Goal: Task Accomplishment & Management: Manage account settings

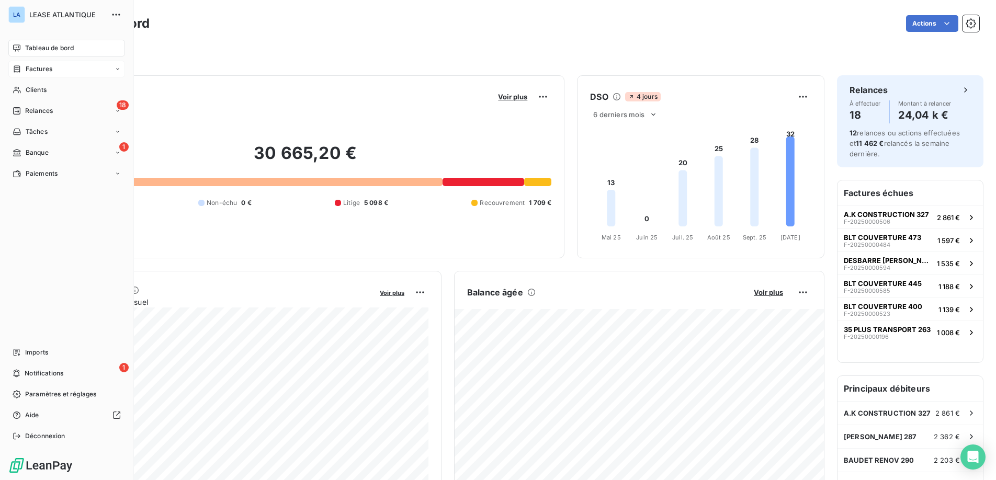
click at [39, 69] on span "Factures" at bounding box center [39, 68] width 27 height 9
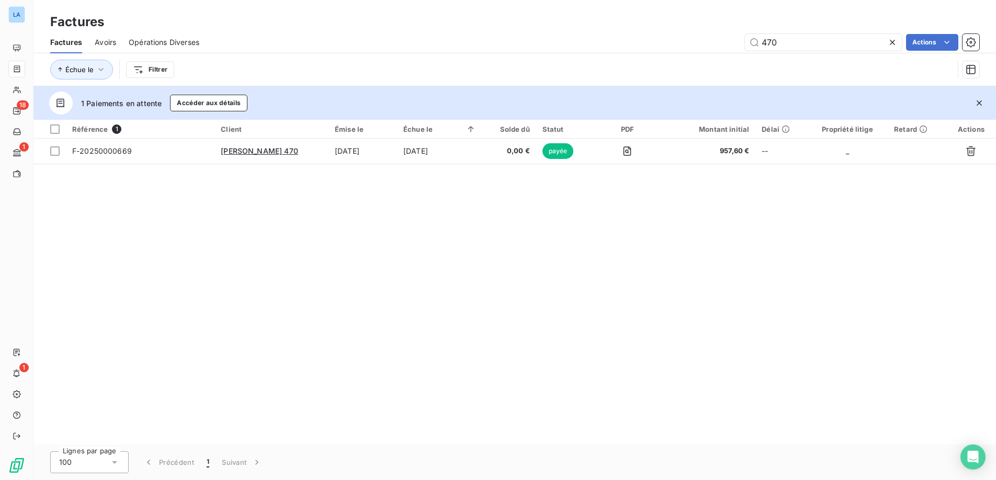
click at [891, 41] on icon at bounding box center [892, 42] width 10 height 10
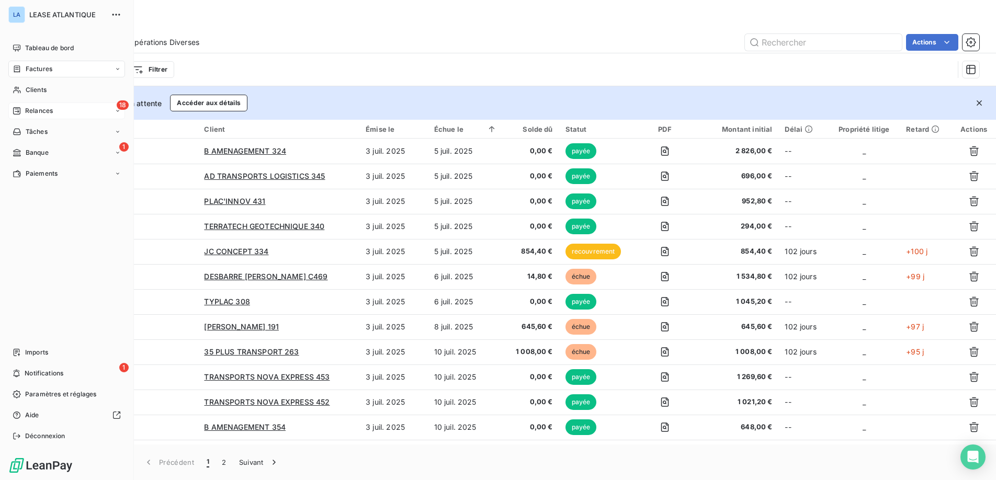
click at [36, 114] on span "Relances" at bounding box center [39, 110] width 28 height 9
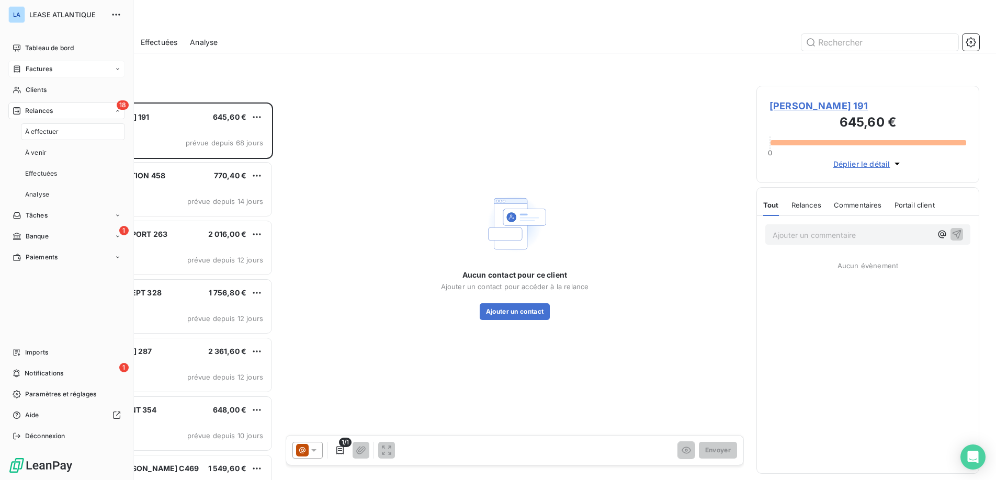
scroll to position [378, 223]
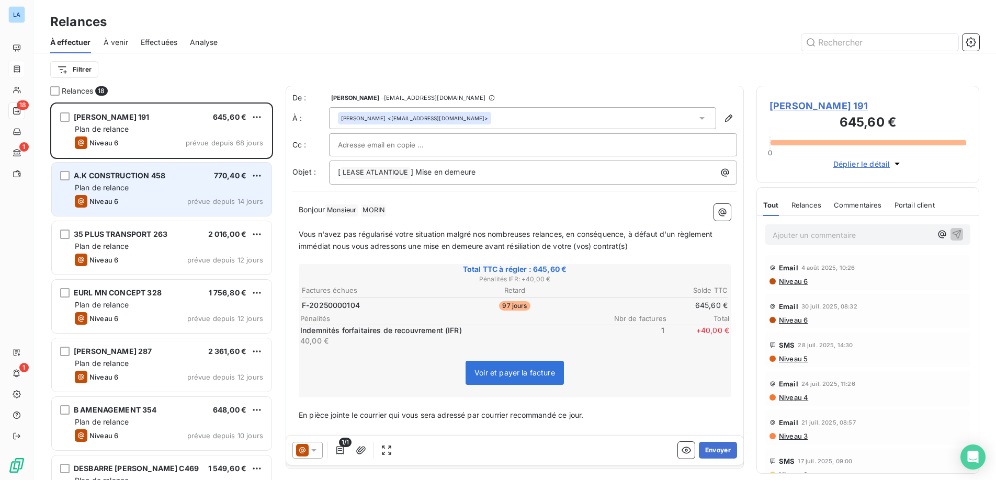
click at [203, 189] on div "Plan de relance" at bounding box center [169, 188] width 188 height 10
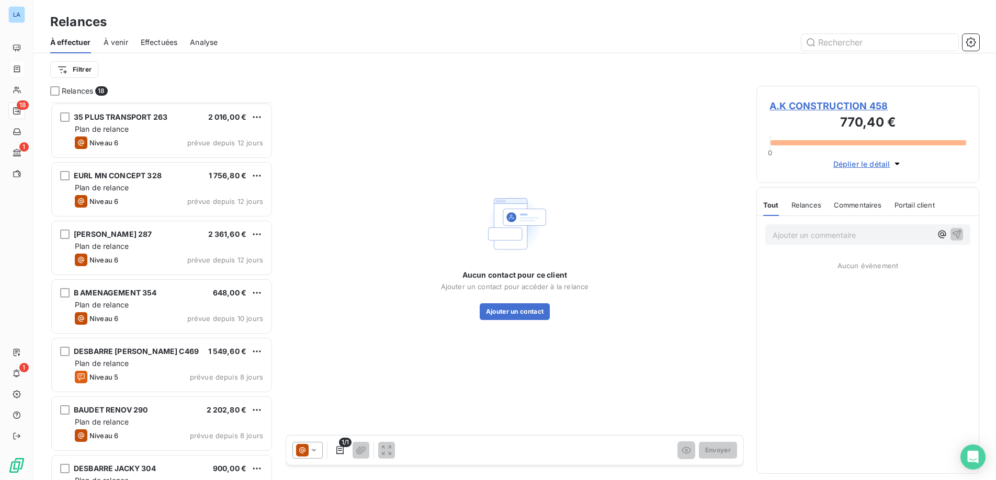
scroll to position [121, 0]
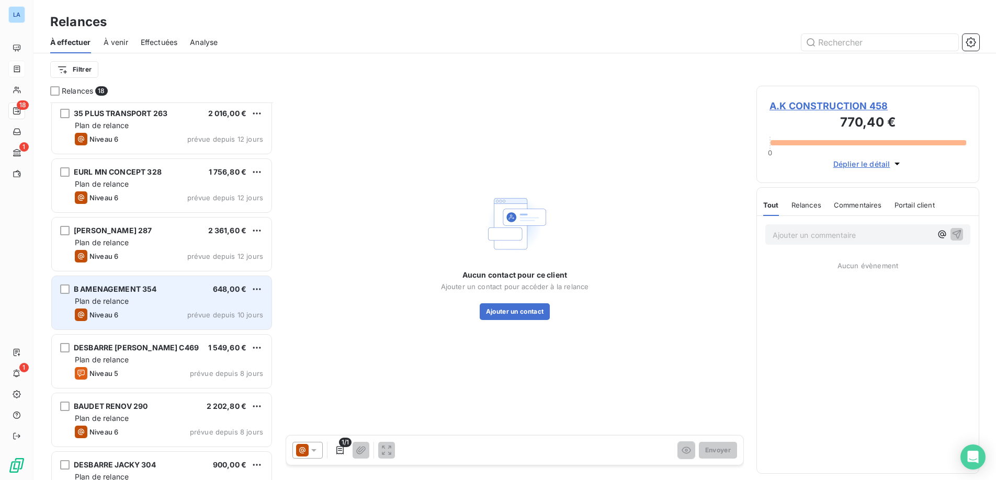
click at [206, 306] on div "Plan de relance" at bounding box center [169, 301] width 188 height 10
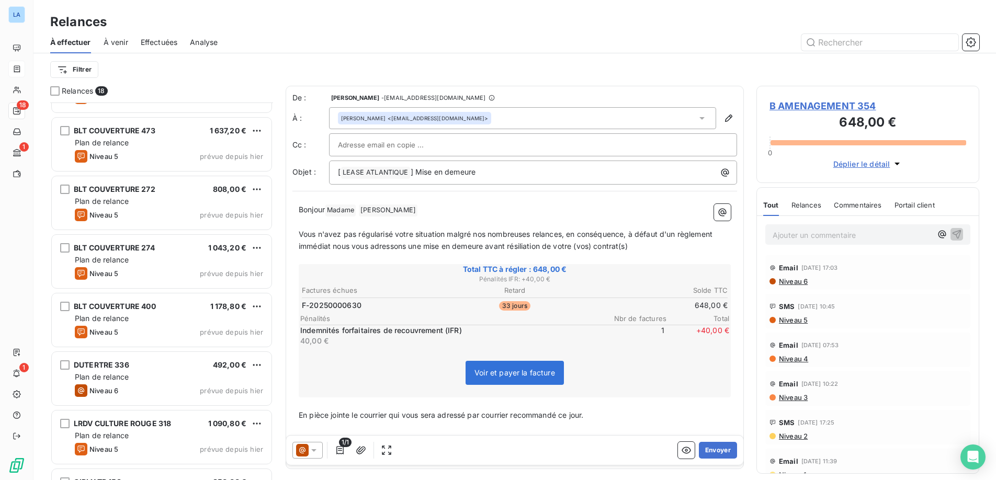
scroll to position [677, 0]
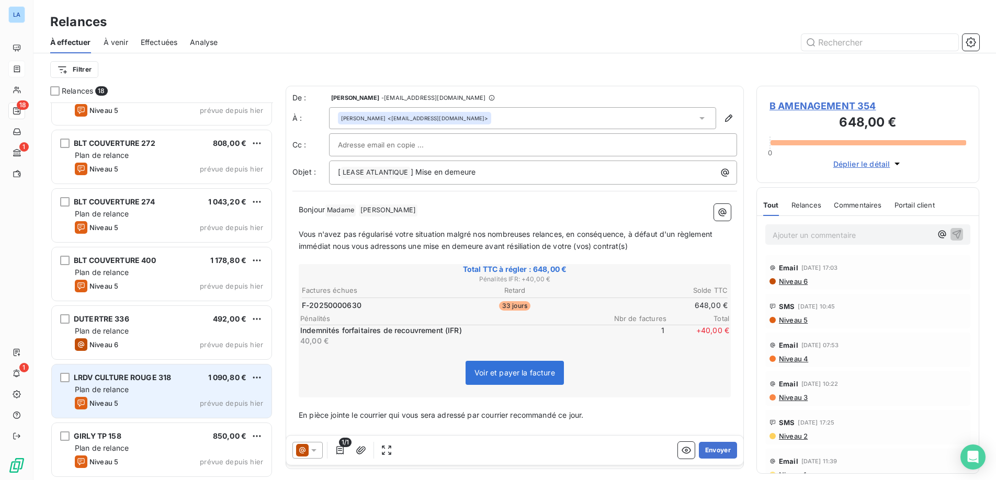
click at [180, 374] on div "LRDV CULTURE ROUGE 318 1 090,80 €" at bounding box center [169, 377] width 188 height 9
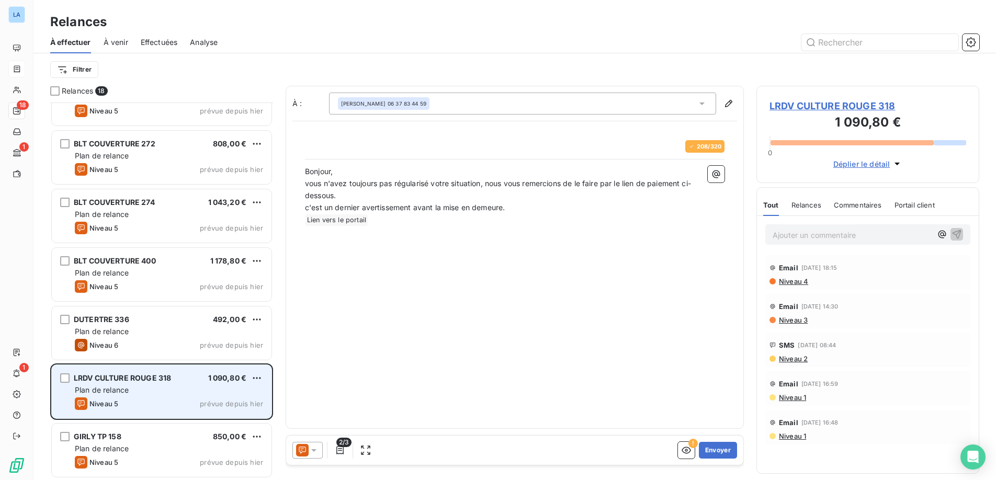
scroll to position [378, 223]
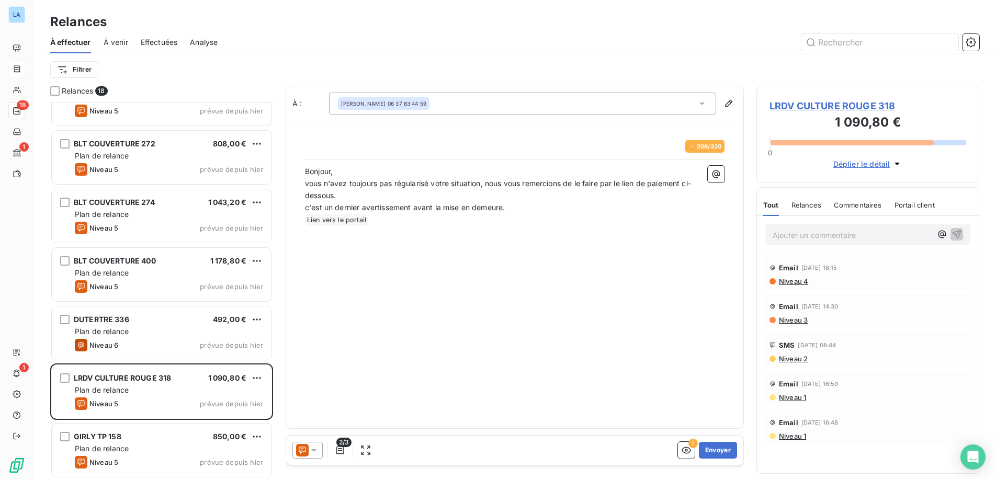
click at [314, 454] on icon at bounding box center [314, 450] width 10 height 10
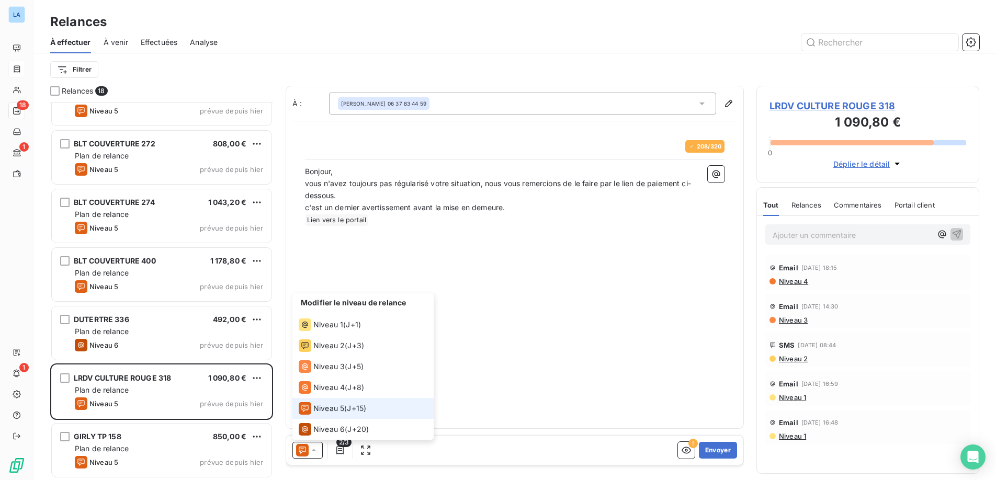
click at [347, 409] on div "Niveau 5 ( J+15 )" at bounding box center [332, 408] width 67 height 13
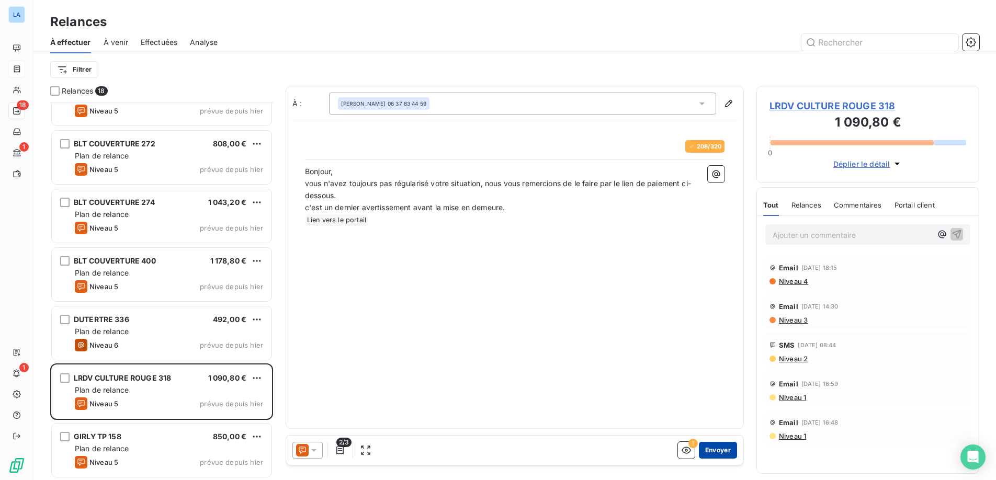
click at [715, 449] on button "Envoyer" at bounding box center [718, 450] width 38 height 17
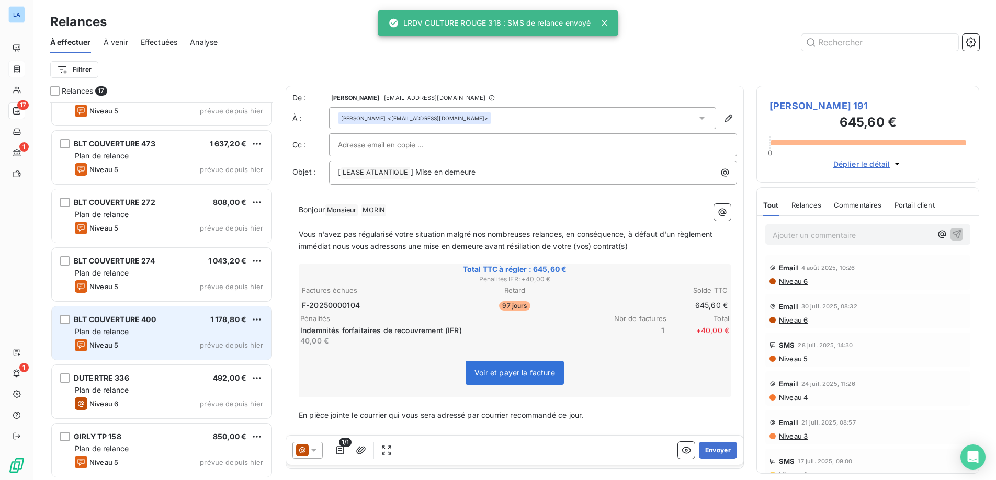
scroll to position [619, 0]
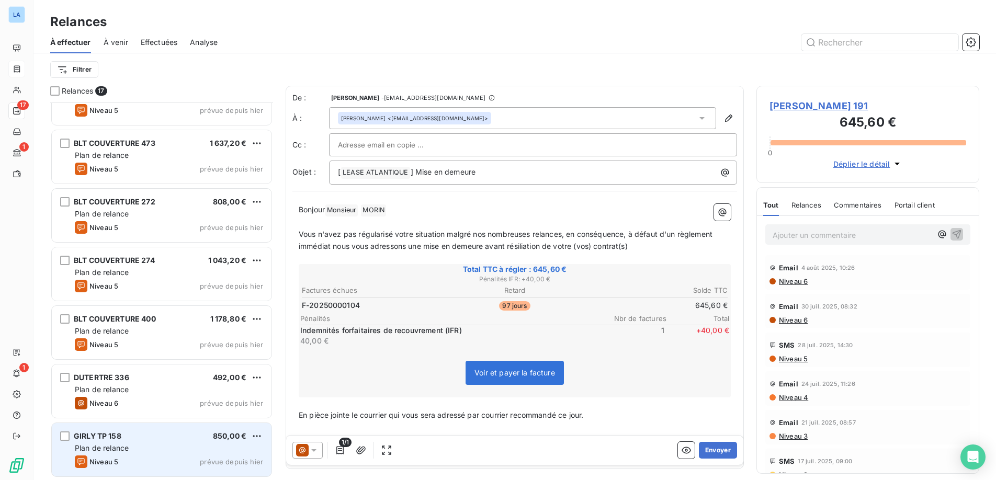
click at [155, 436] on div "GIRLY TP 158 850,00 €" at bounding box center [169, 436] width 188 height 9
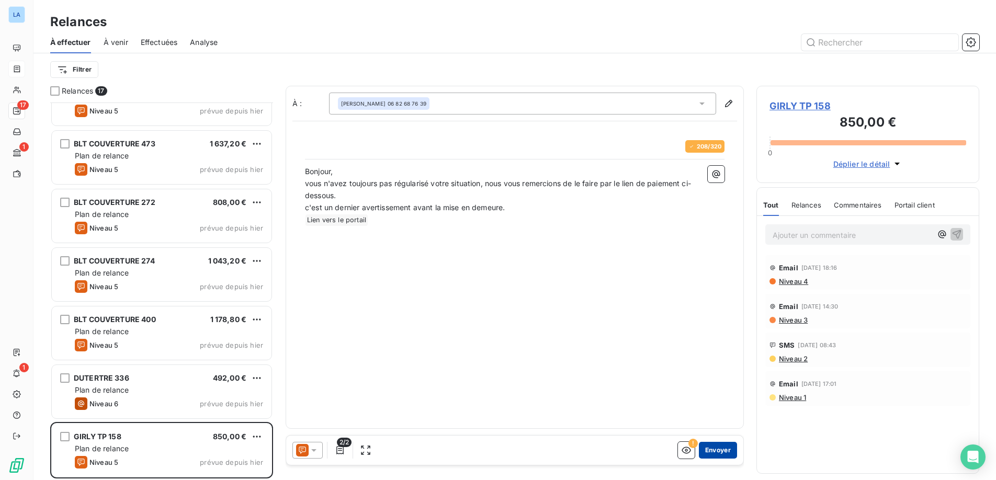
click at [719, 455] on button "Envoyer" at bounding box center [718, 450] width 38 height 17
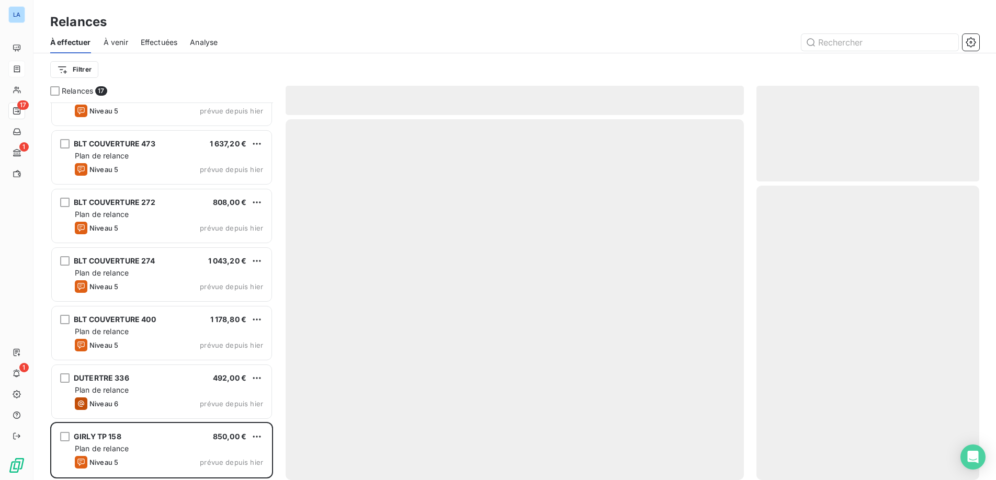
scroll to position [560, 0]
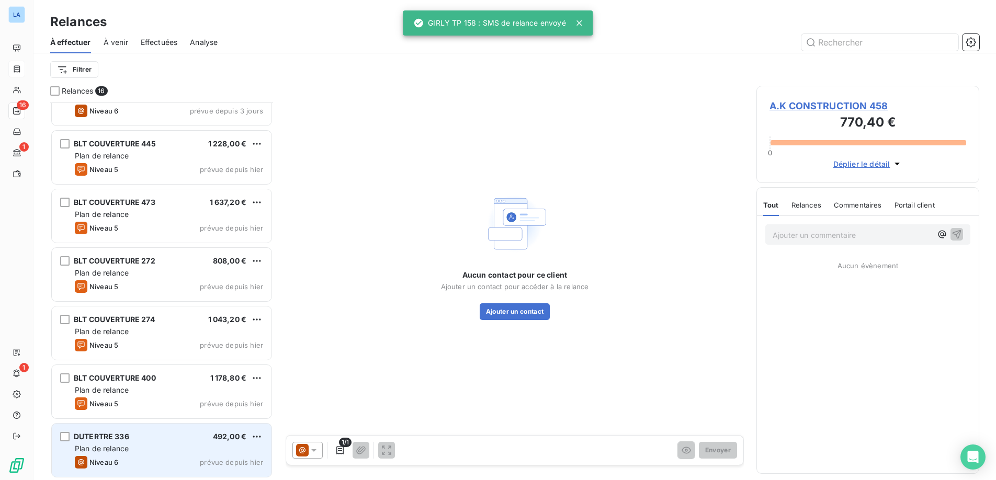
click at [196, 457] on div "Niveau 6 prévue depuis [DATE]" at bounding box center [169, 462] width 188 height 13
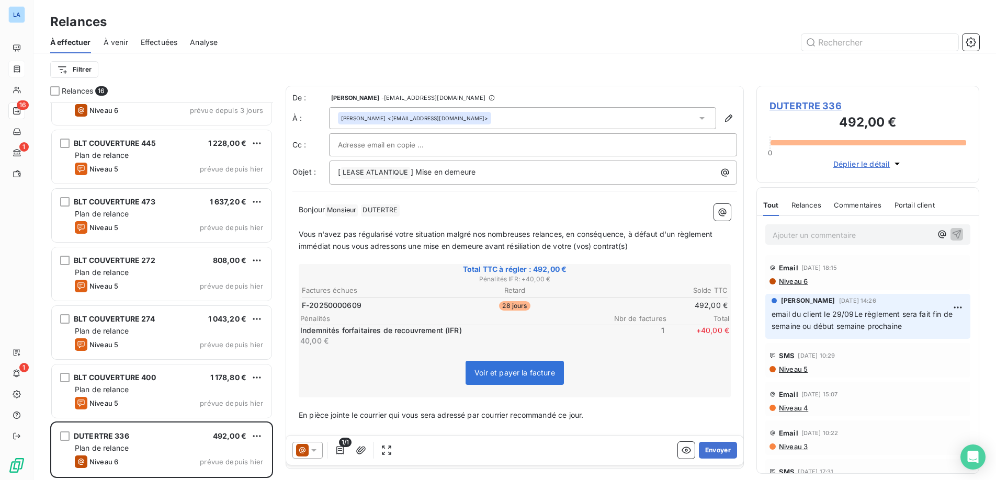
scroll to position [560, 0]
click at [789, 238] on p "Ajouter un commentaire ﻿" at bounding box center [852, 235] width 159 height 13
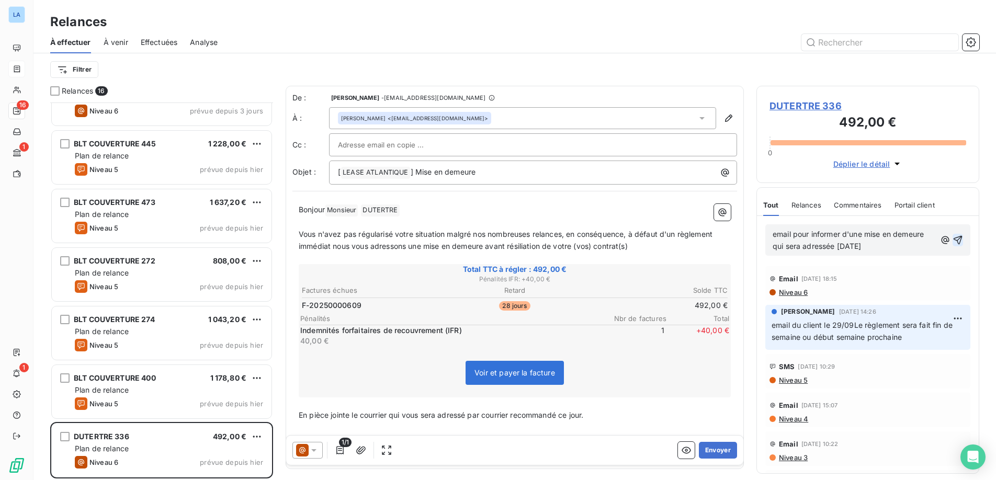
click at [958, 239] on icon "button" at bounding box center [958, 240] width 10 height 10
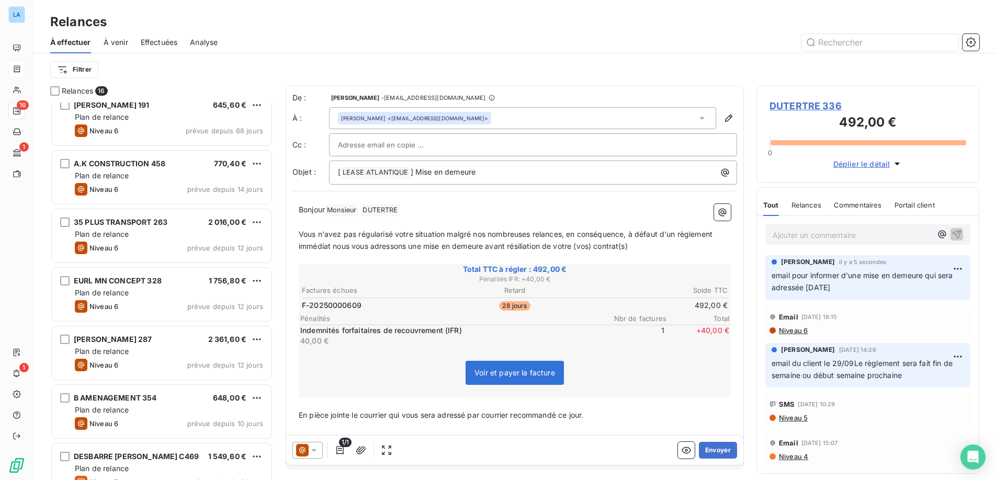
scroll to position [0, 0]
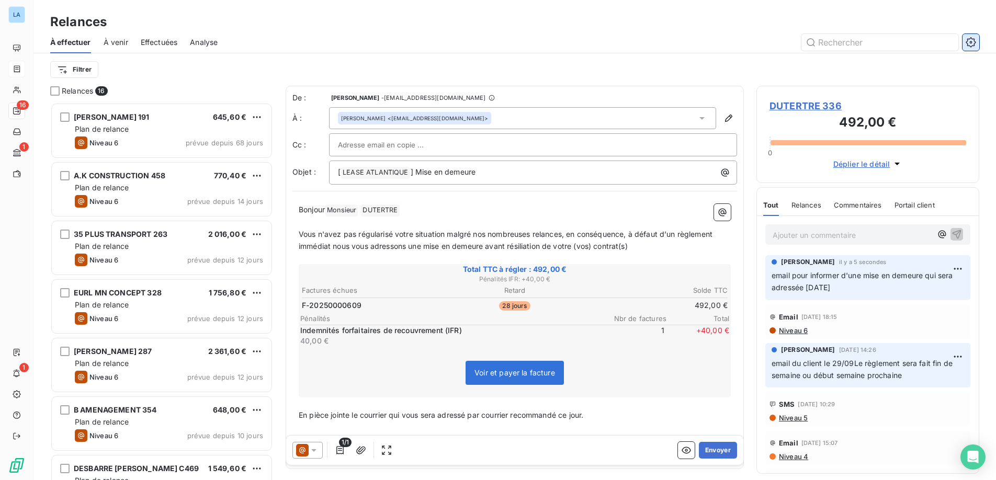
click at [968, 44] on icon "button" at bounding box center [971, 42] width 10 height 10
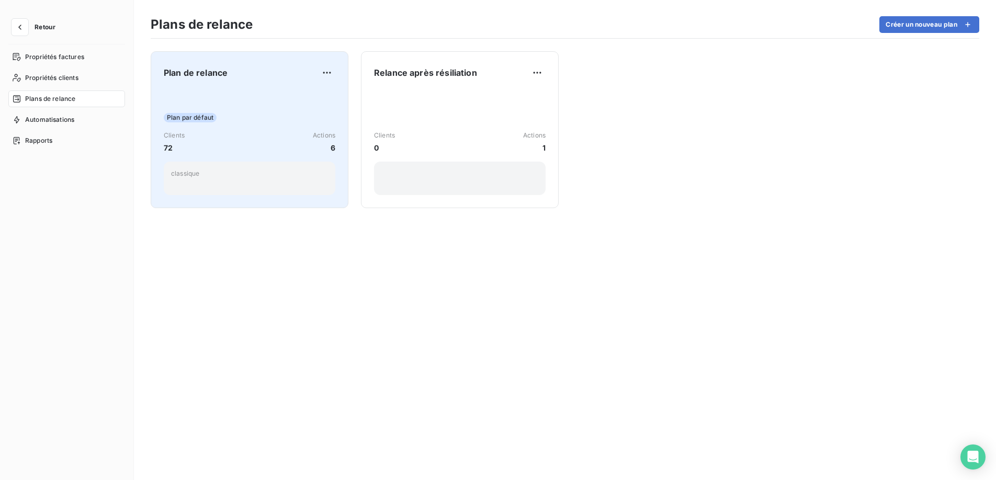
click at [187, 118] on span "Plan par défaut" at bounding box center [190, 117] width 53 height 9
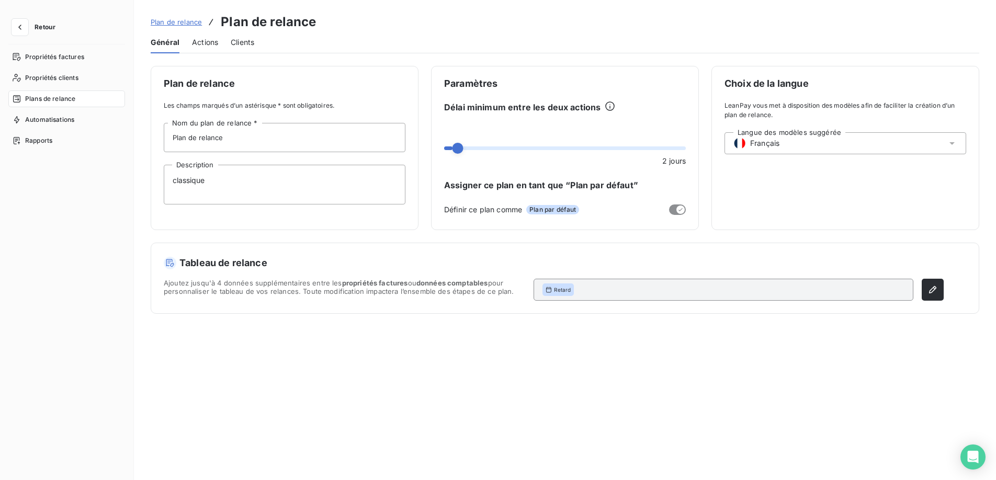
click at [205, 43] on span "Actions" at bounding box center [205, 42] width 26 height 10
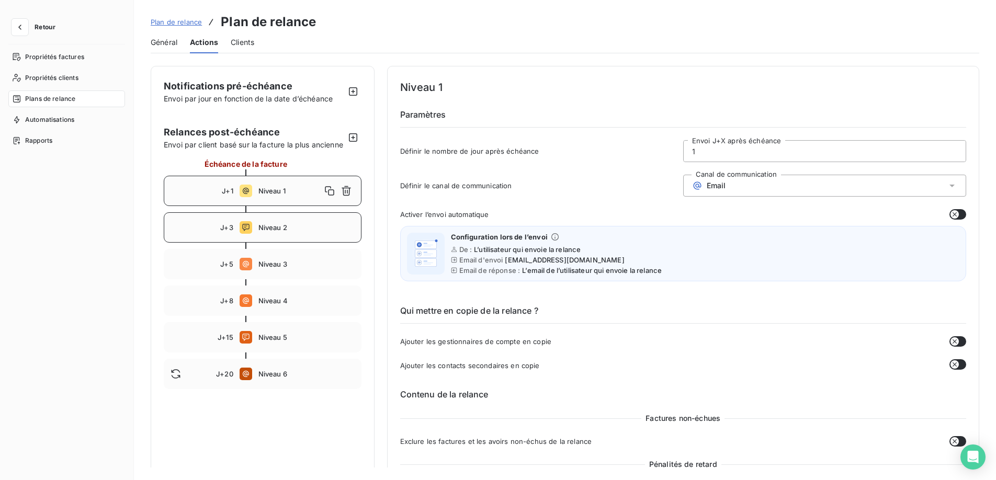
click at [276, 232] on span "Niveau 2" at bounding box center [306, 227] width 96 height 8
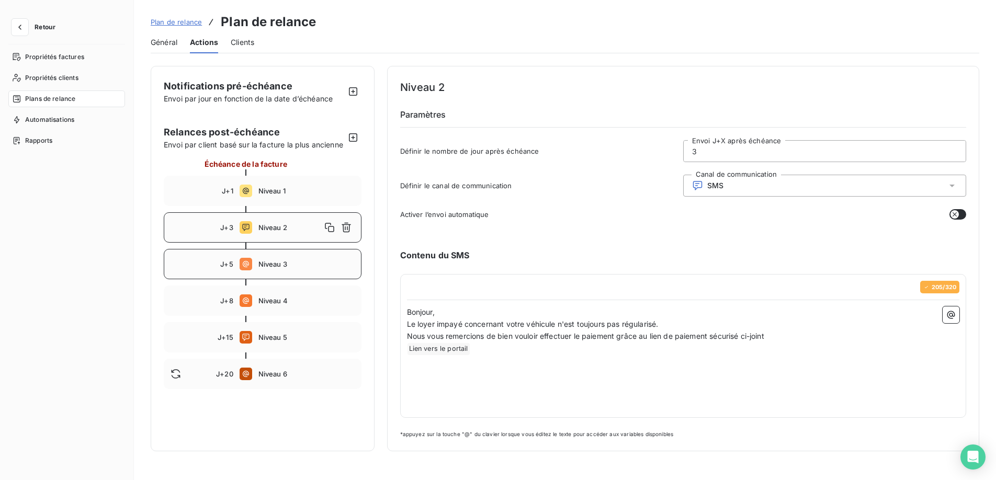
click at [267, 268] on span "Niveau 3" at bounding box center [306, 264] width 96 height 8
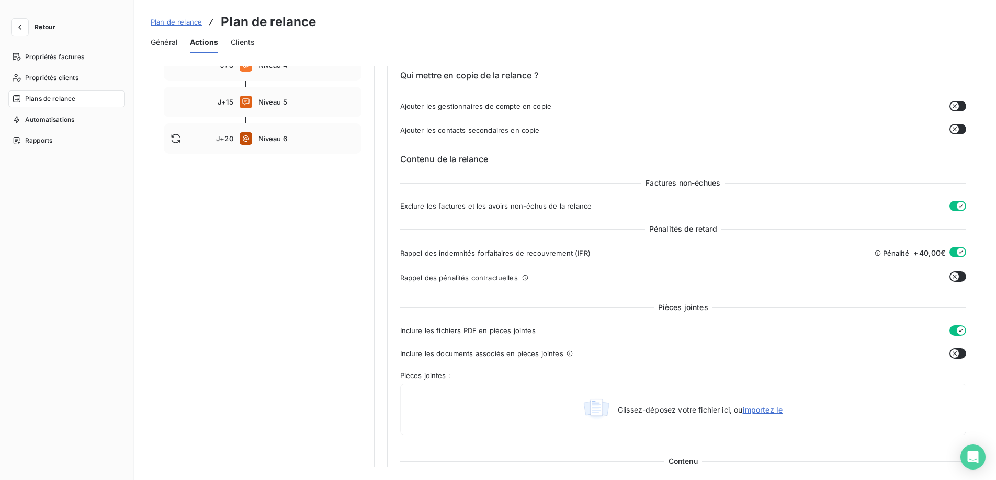
scroll to position [239, 0]
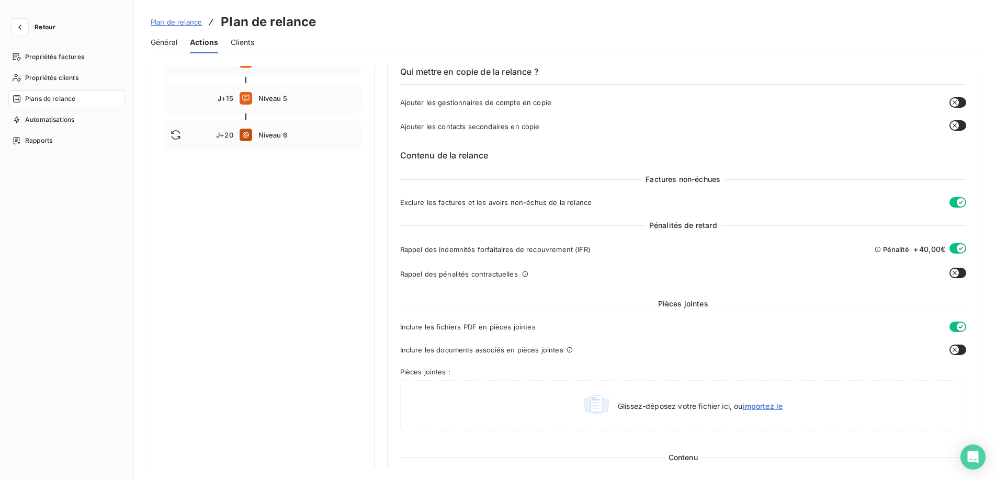
click at [952, 250] on button "button" at bounding box center [957, 248] width 17 height 10
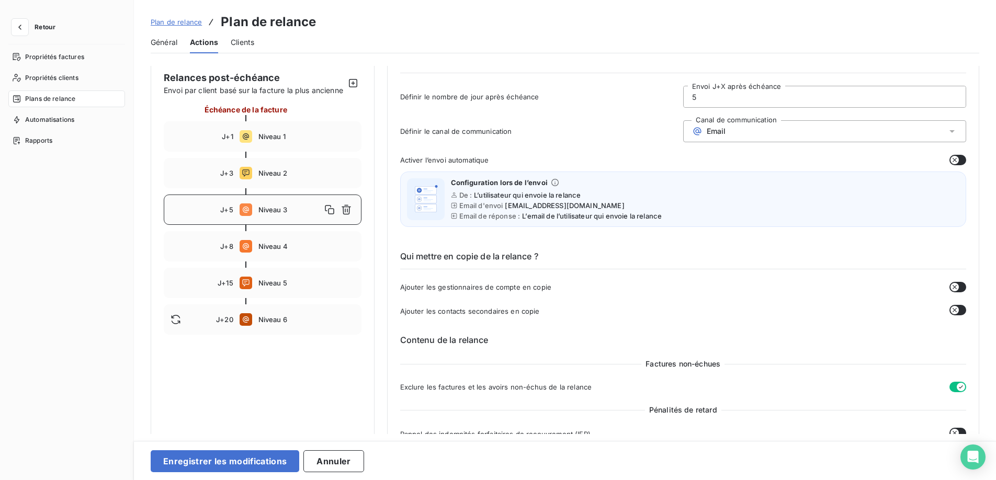
scroll to position [0, 0]
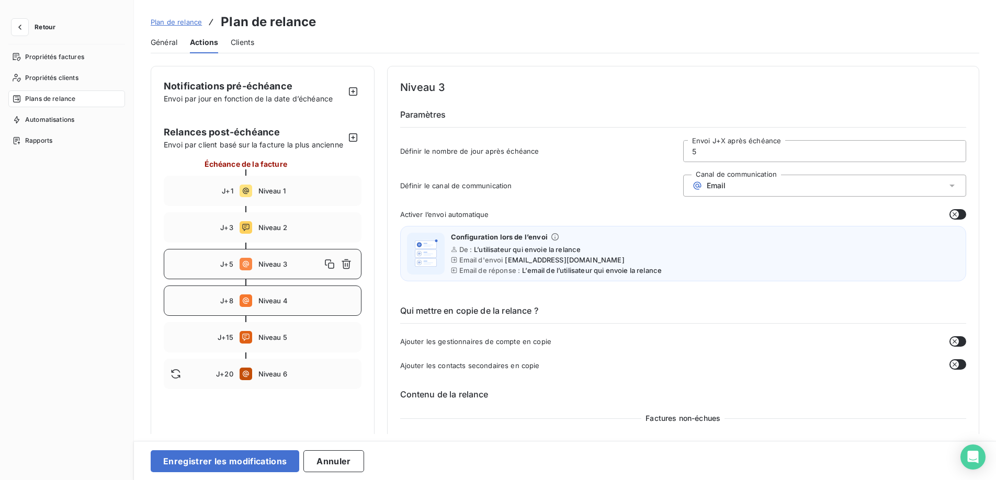
click at [273, 305] on span "Niveau 4" at bounding box center [306, 301] width 96 height 8
type input "8"
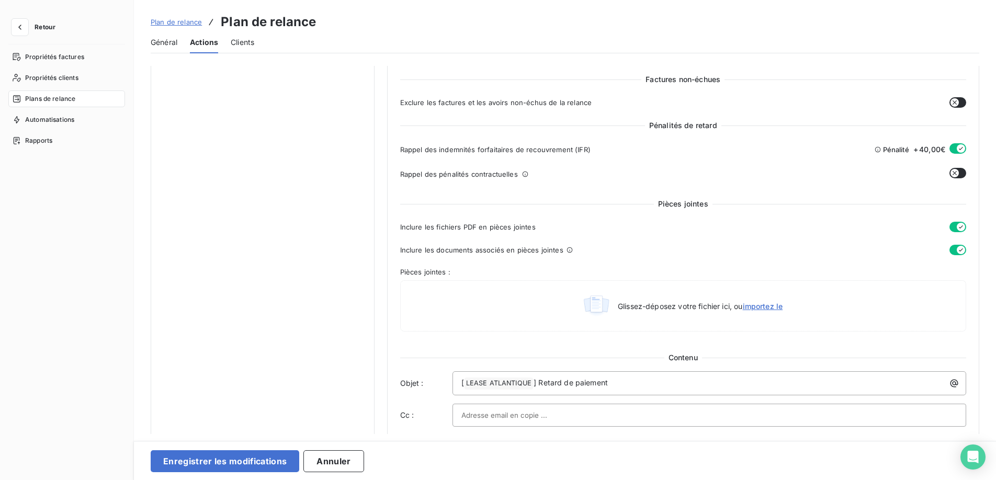
scroll to position [335, 0]
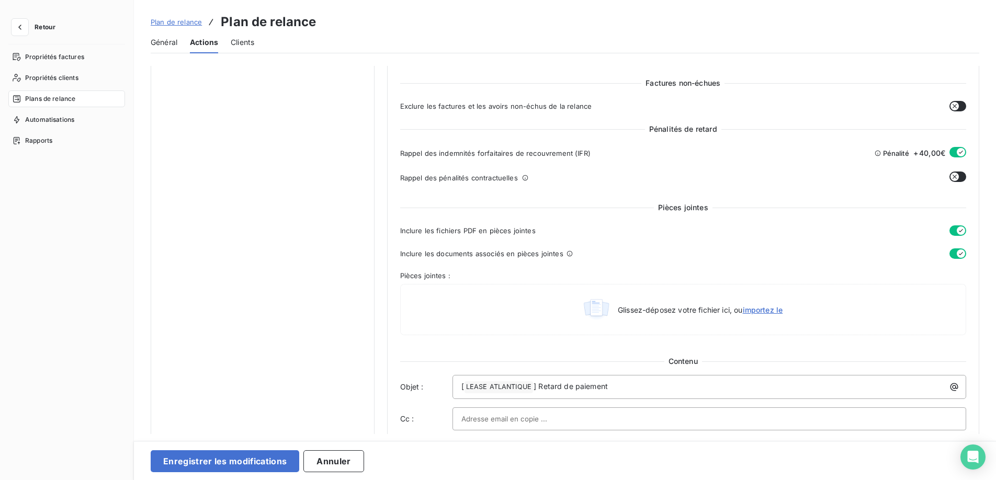
click at [957, 154] on icon "button" at bounding box center [961, 152] width 8 height 8
click at [232, 459] on button "Enregistrer les modifications" at bounding box center [225, 461] width 149 height 22
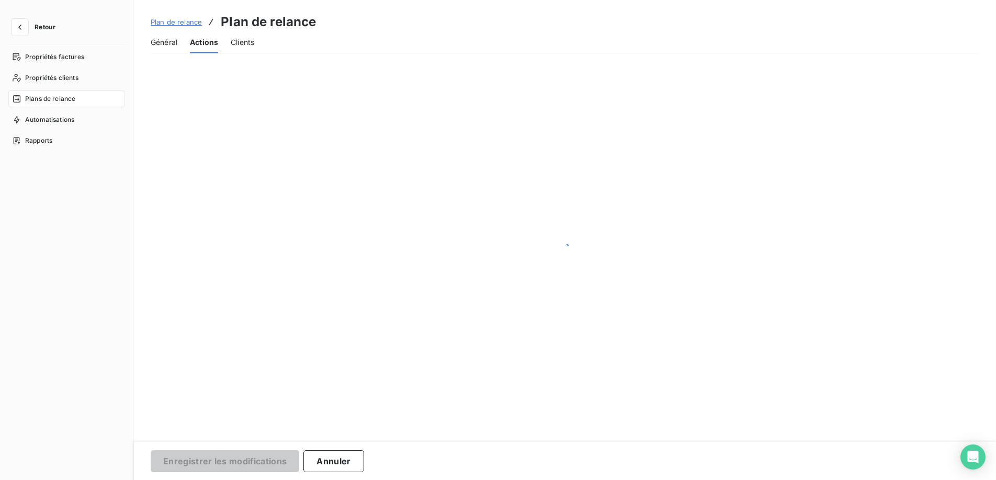
scroll to position [0, 0]
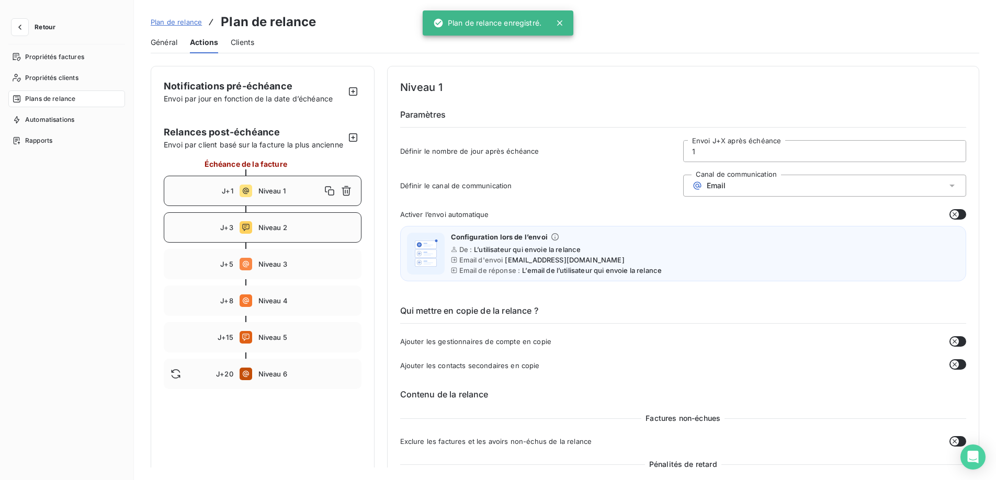
click at [269, 232] on span "Niveau 2" at bounding box center [306, 227] width 96 height 8
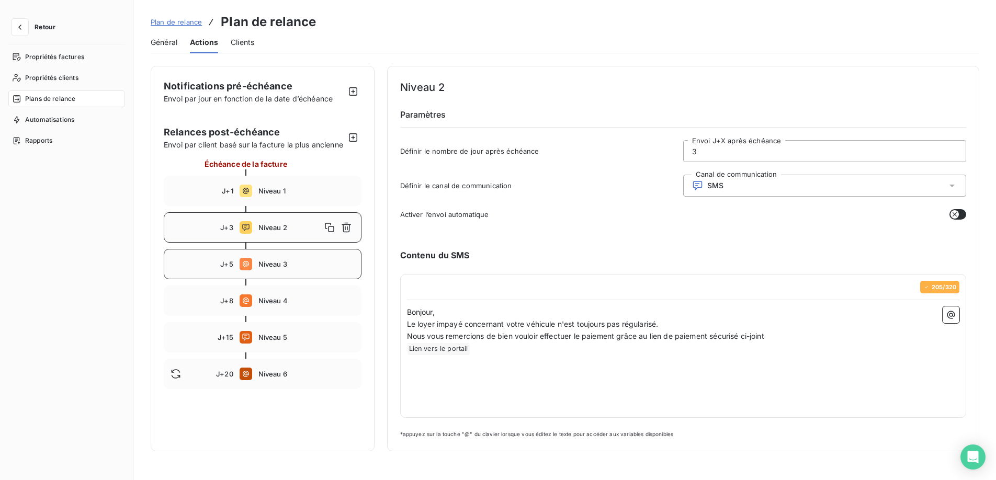
click at [272, 268] on span "Niveau 3" at bounding box center [306, 264] width 96 height 8
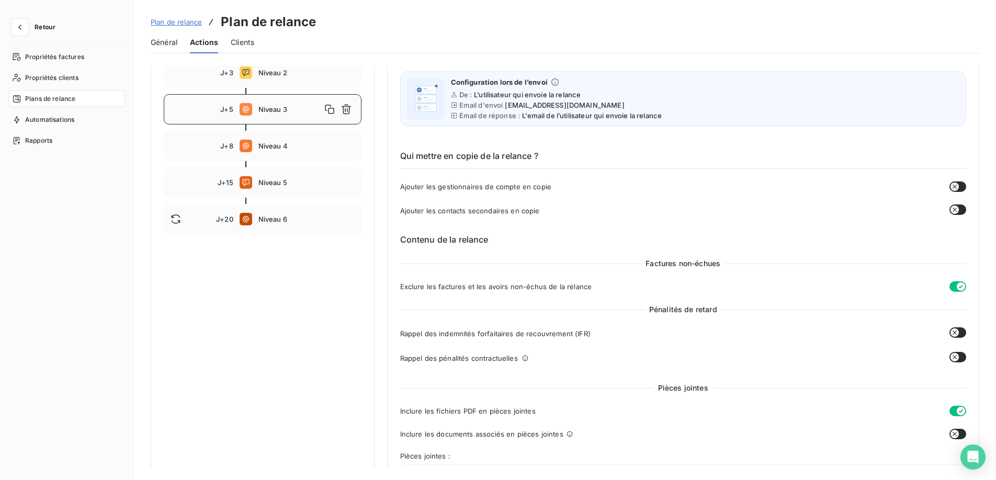
scroll to position [157, 0]
click at [281, 148] on span "Niveau 4" at bounding box center [306, 144] width 96 height 8
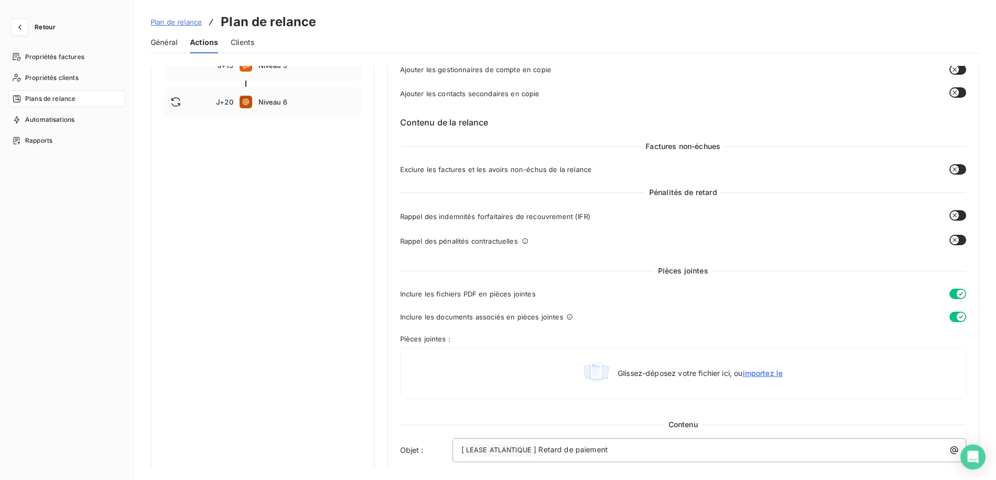
scroll to position [279, 0]
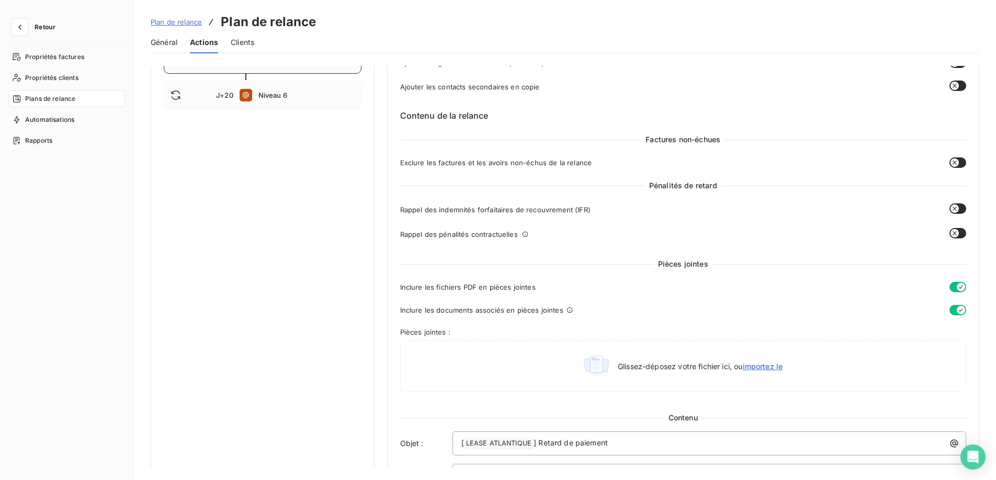
click at [267, 74] on div "J+15 Niveau 5" at bounding box center [263, 58] width 198 height 30
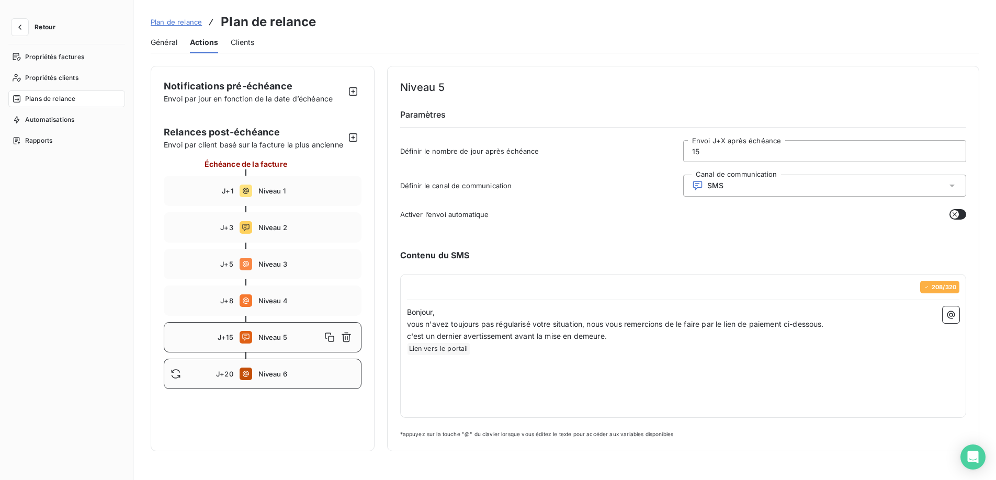
click at [268, 378] on span "Niveau 6" at bounding box center [306, 374] width 96 height 8
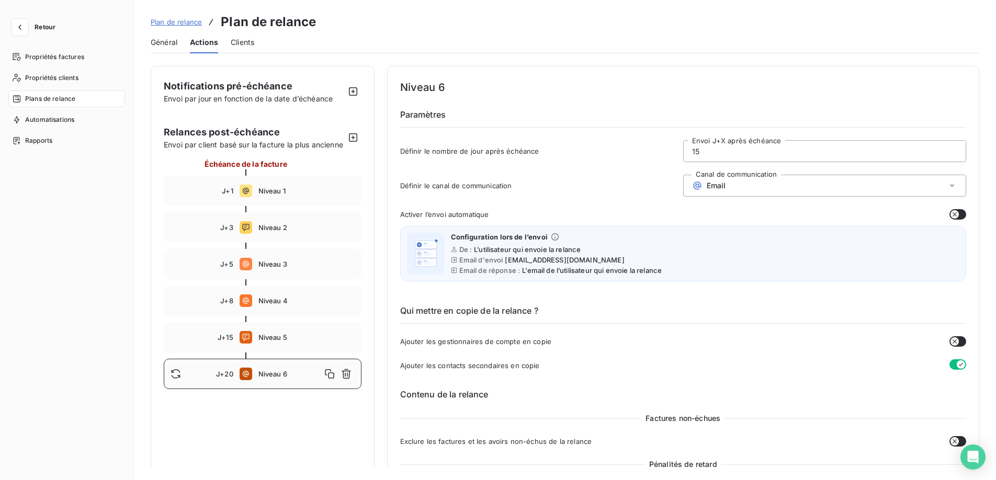
type input "20"
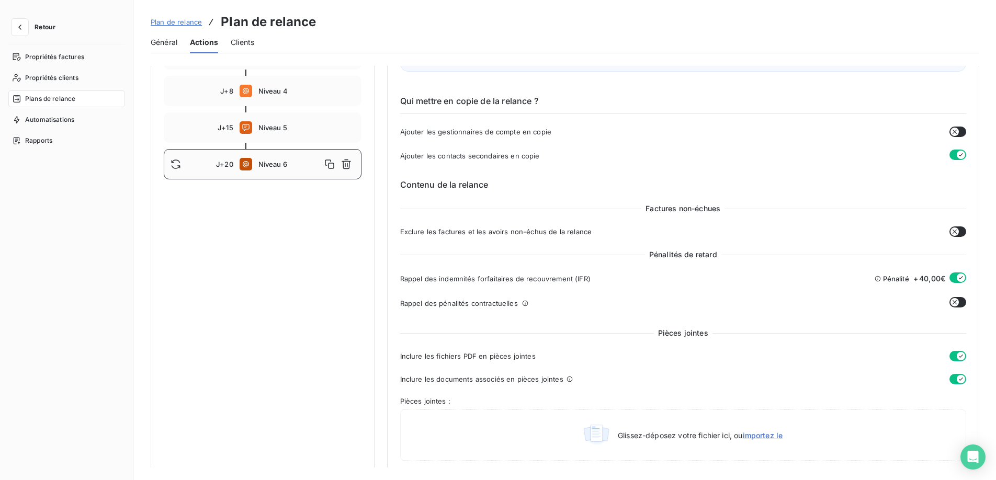
scroll to position [318, 0]
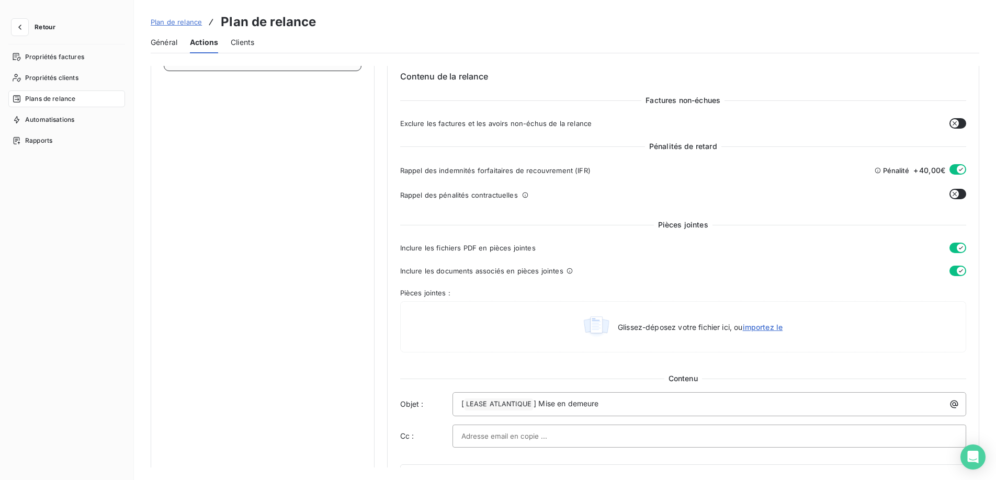
click at [957, 169] on icon "button" at bounding box center [961, 169] width 8 height 8
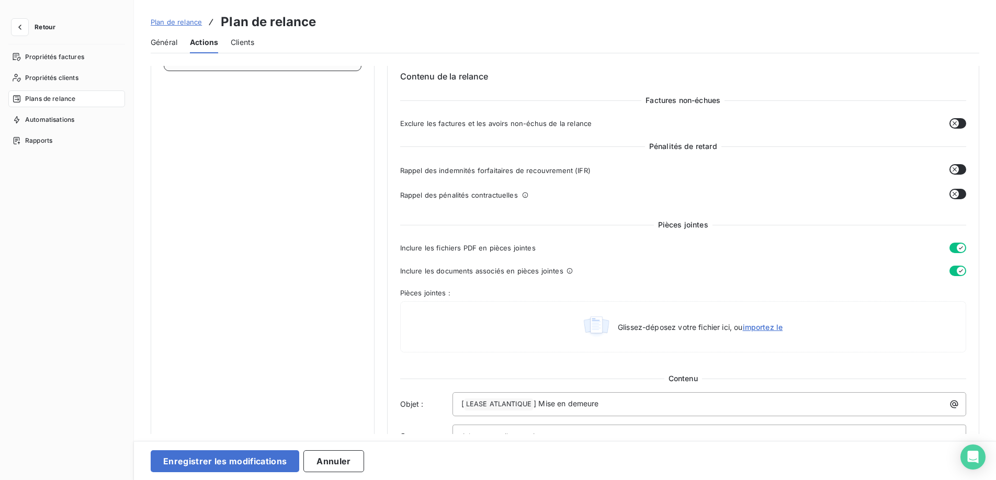
scroll to position [0, 0]
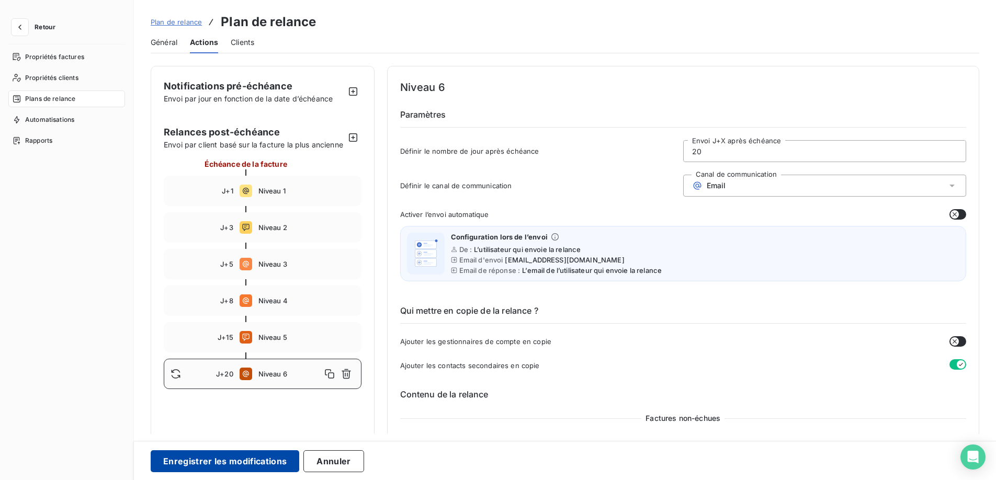
click at [244, 465] on button "Enregistrer les modifications" at bounding box center [225, 461] width 149 height 22
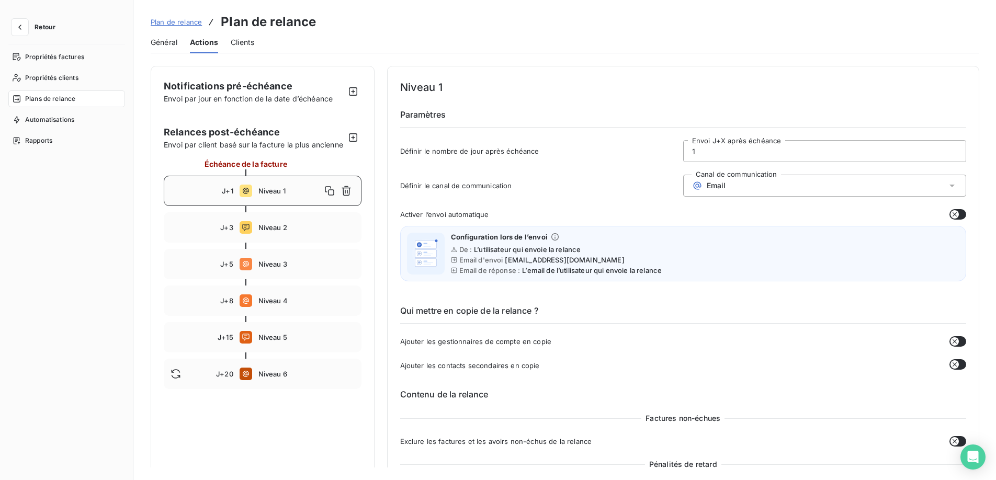
click at [40, 27] on span "Retour" at bounding box center [45, 27] width 21 height 6
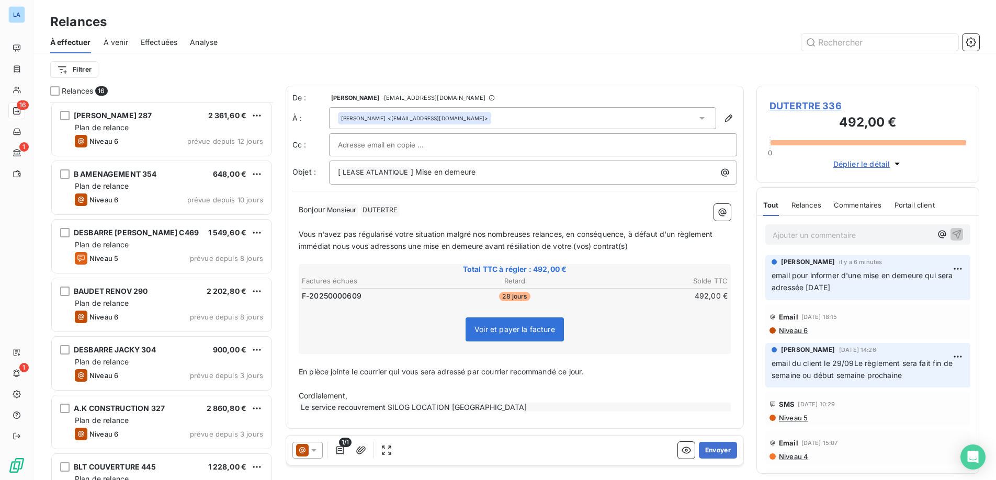
scroll to position [244, 0]
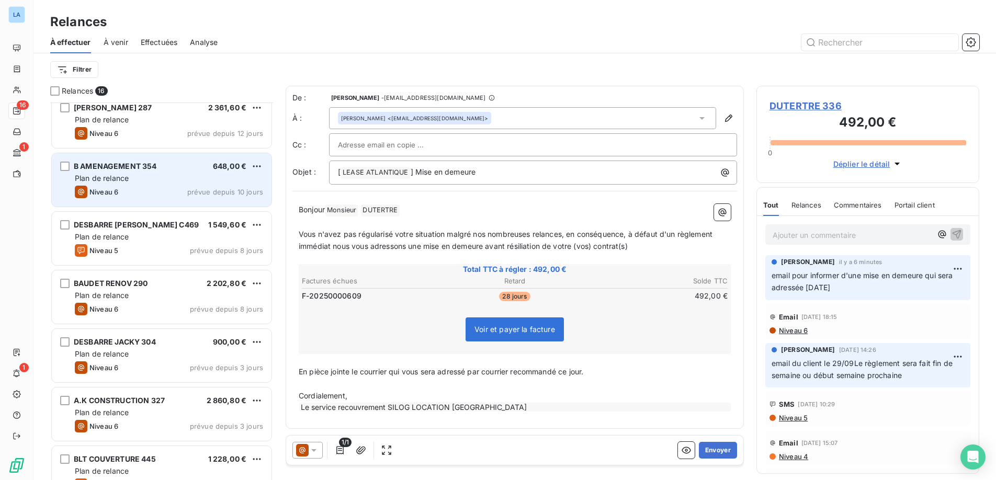
click at [132, 179] on div "Plan de relance" at bounding box center [169, 178] width 188 height 10
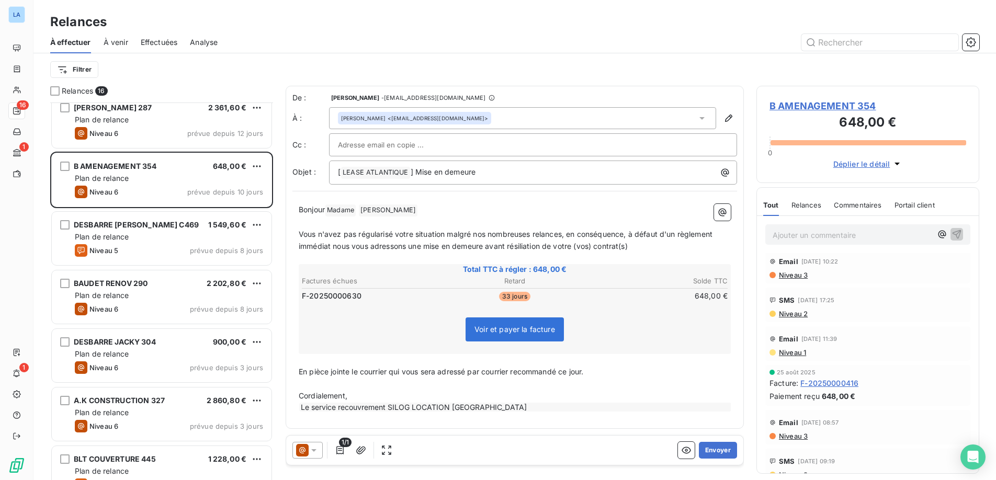
scroll to position [144, 0]
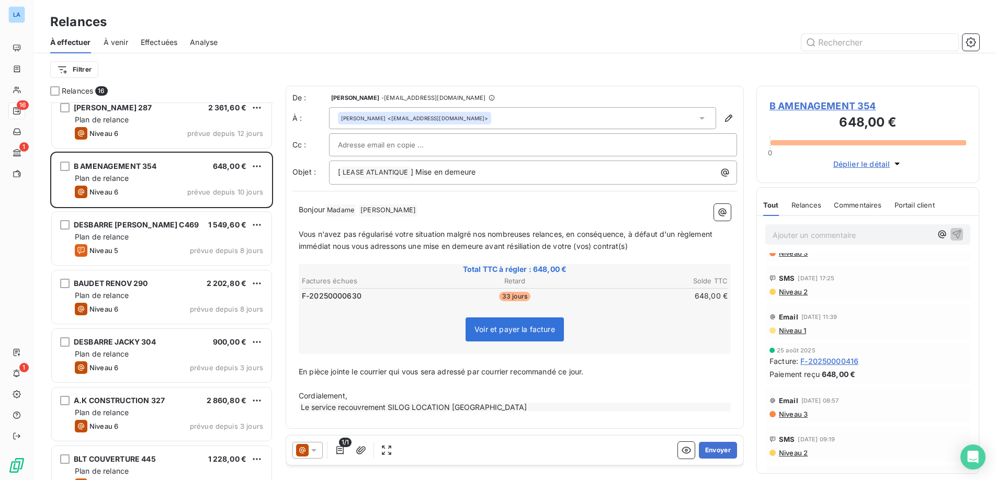
click at [843, 360] on span "F-20250000416" at bounding box center [829, 361] width 58 height 11
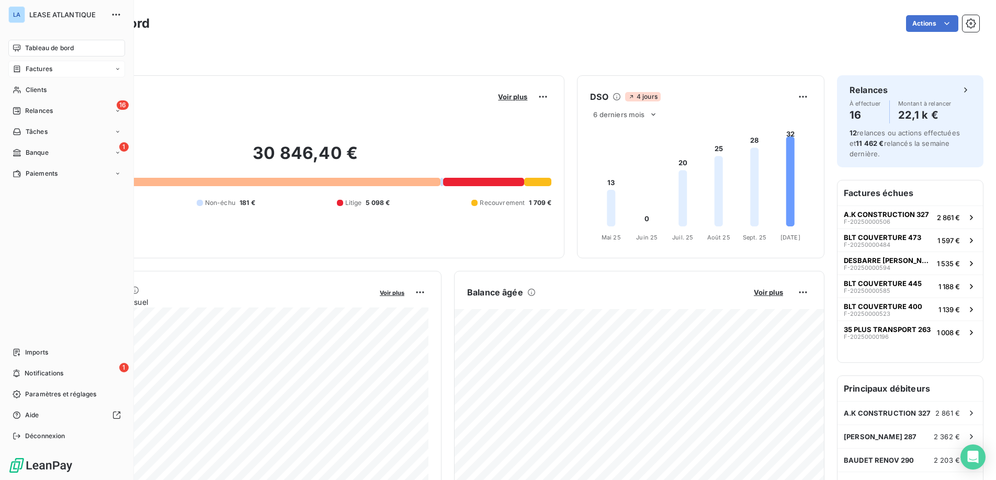
click at [47, 70] on span "Factures" at bounding box center [39, 68] width 27 height 9
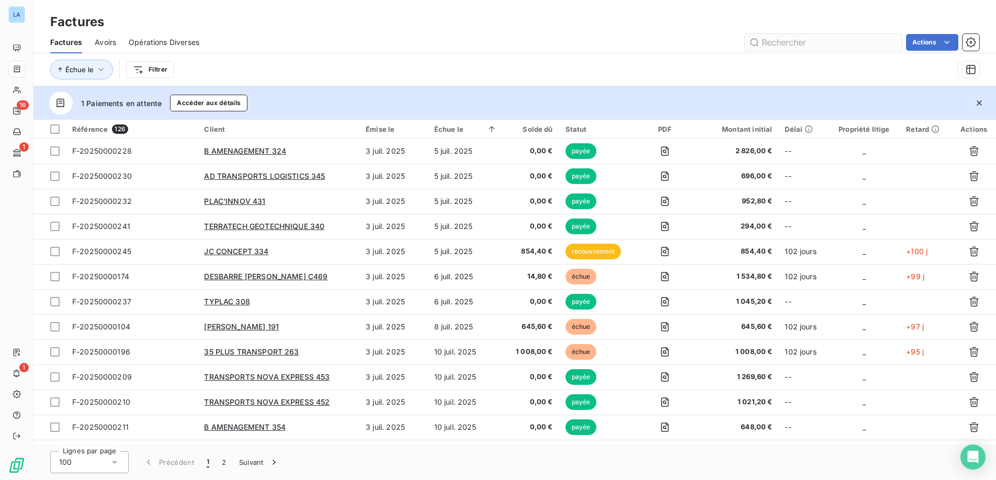
click at [756, 39] on input "text" at bounding box center [823, 42] width 157 height 17
click at [163, 69] on html "LA 16 1 1 Factures Factures Avoirs Opérations Diverses Actions Échue le Filtrer…" at bounding box center [498, 240] width 996 height 480
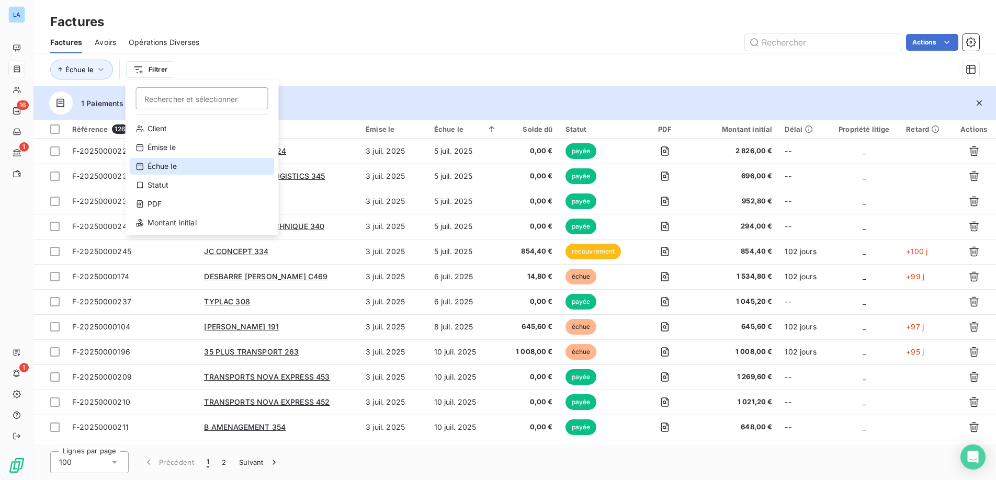
click at [164, 162] on div "Échue le" at bounding box center [202, 166] width 145 height 17
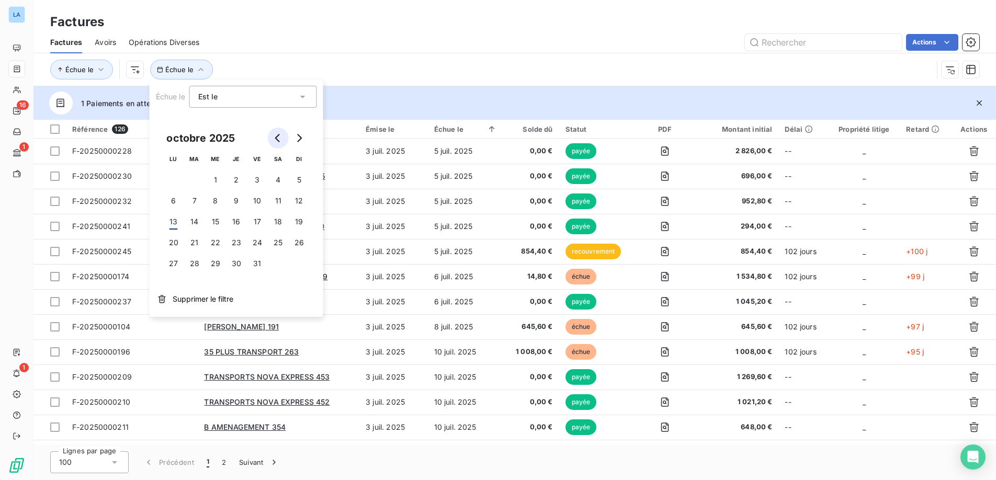
click at [277, 139] on icon "Go to previous month" at bounding box center [278, 138] width 8 height 8
click at [196, 261] on button "30" at bounding box center [194, 263] width 21 height 21
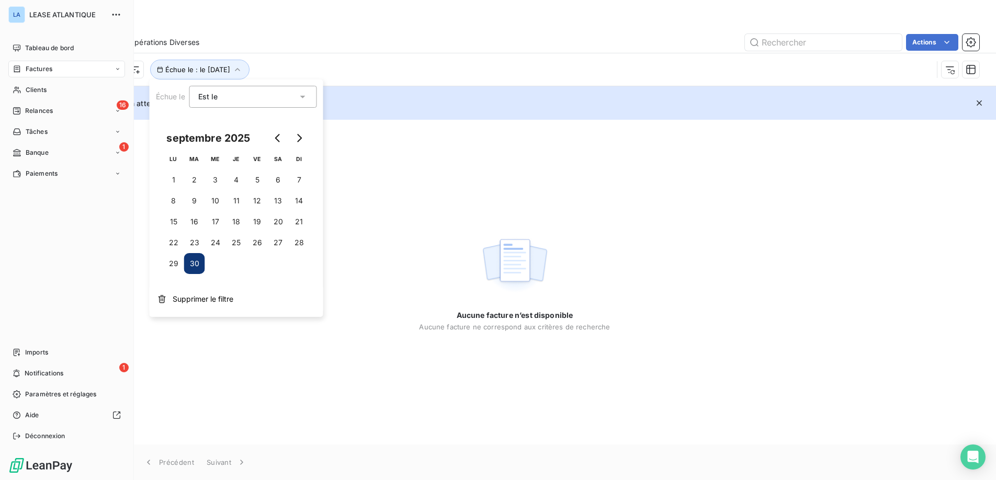
click at [39, 64] on span "Factures" at bounding box center [39, 68] width 27 height 9
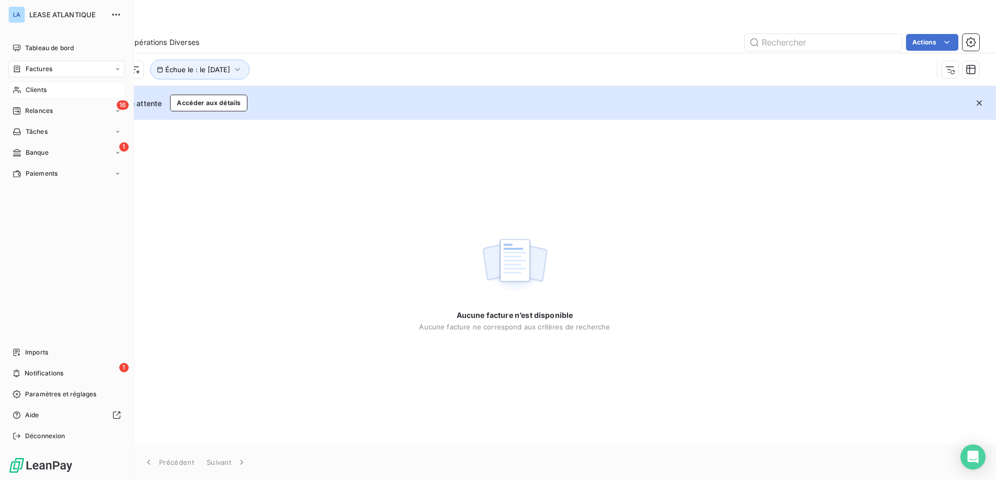
click at [32, 90] on span "Clients" at bounding box center [36, 89] width 21 height 9
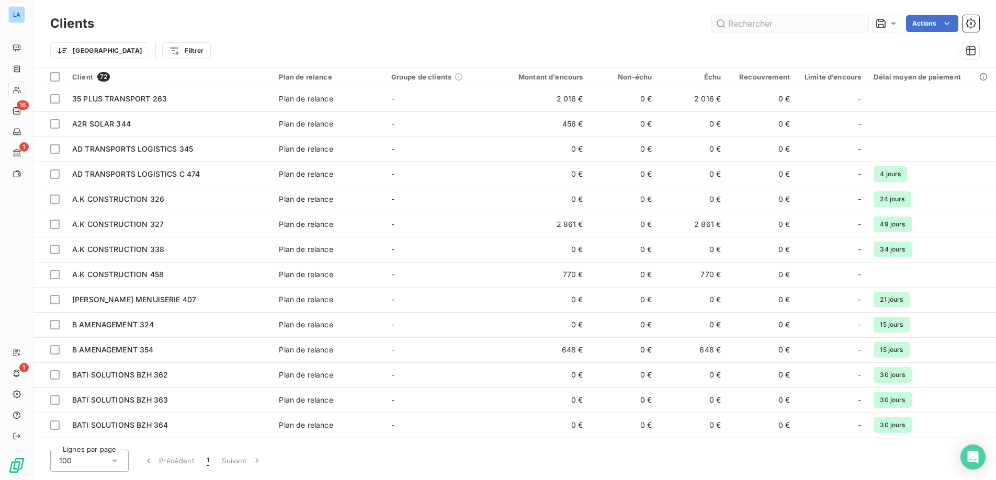
click at [751, 27] on input "text" at bounding box center [789, 23] width 157 height 17
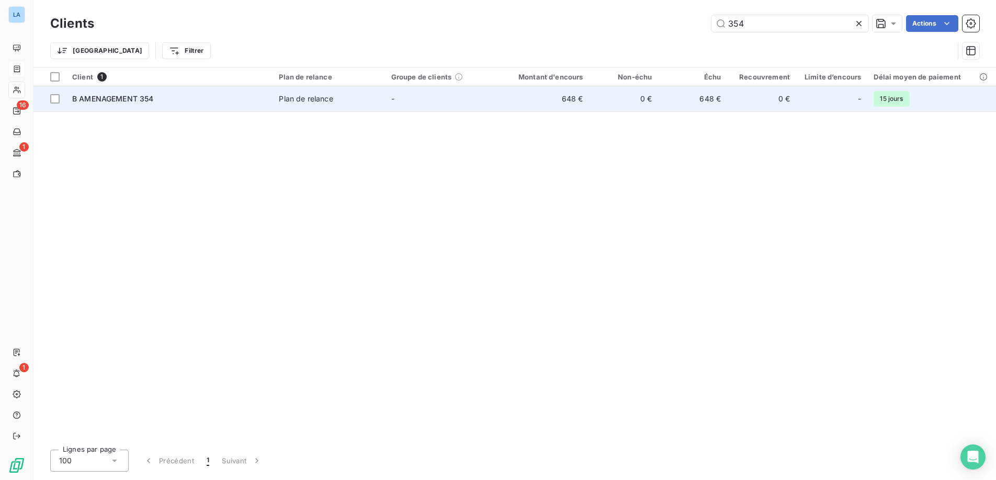
type input "354"
click at [132, 99] on span "B AMENAGEMENT 354" at bounding box center [113, 98] width 82 height 9
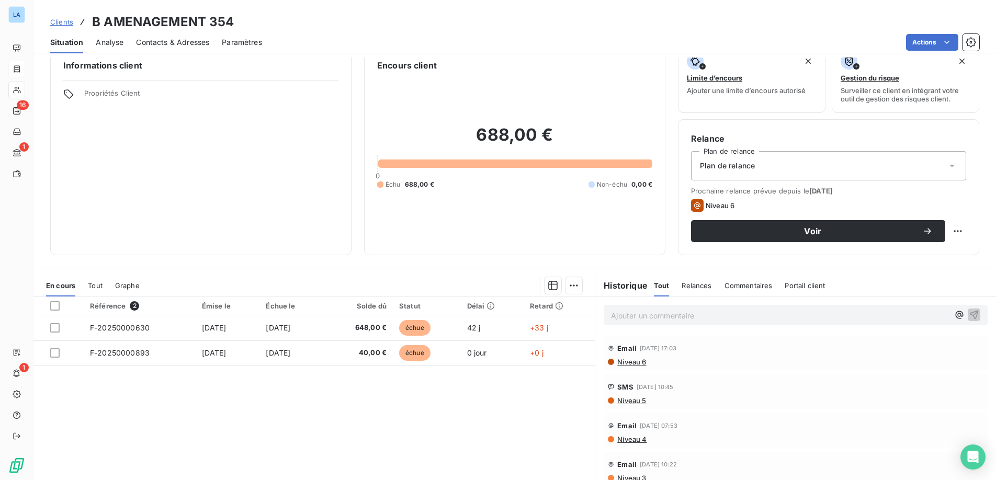
scroll to position [26, 0]
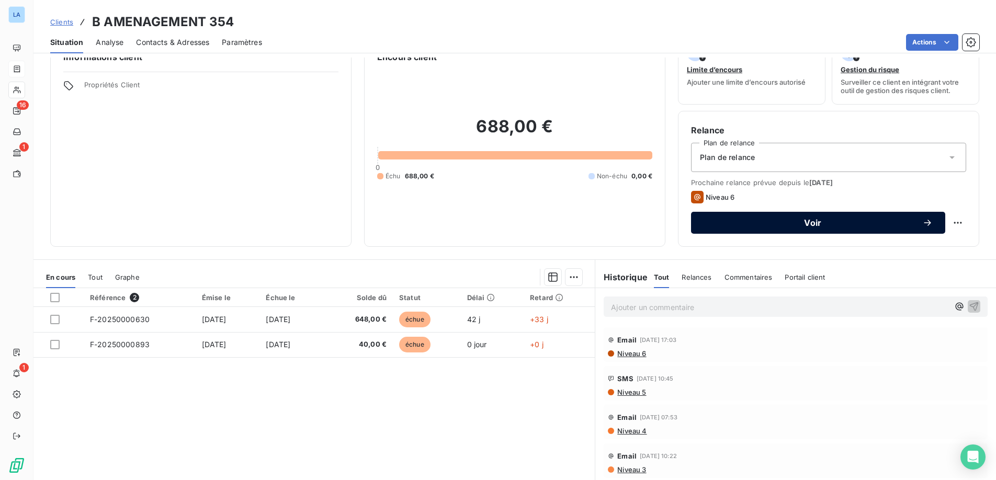
click at [811, 222] on span "Voir" at bounding box center [813, 223] width 219 height 8
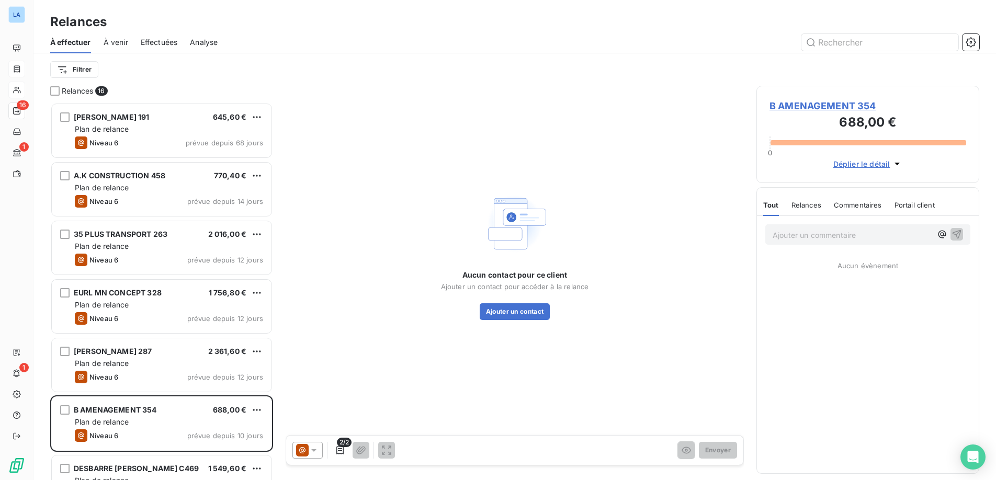
scroll to position [378, 223]
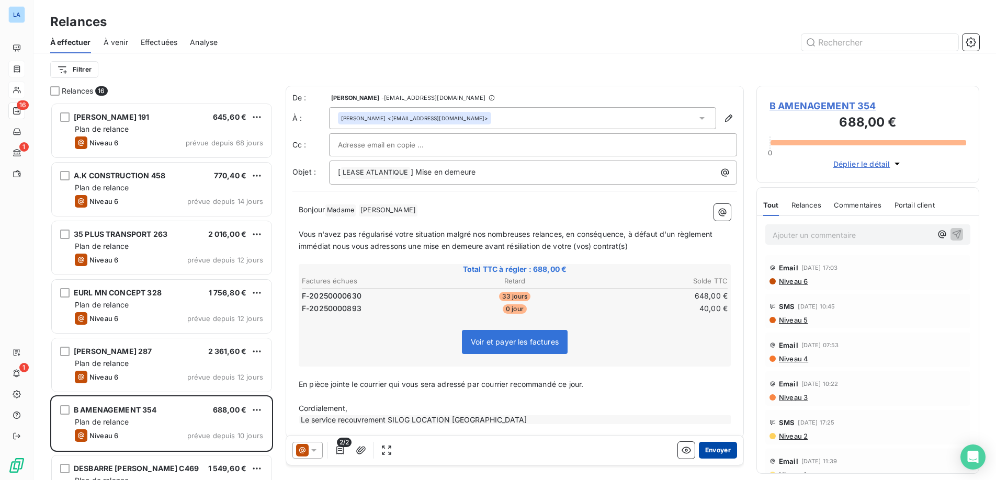
click at [714, 447] on button "Envoyer" at bounding box center [718, 450] width 38 height 17
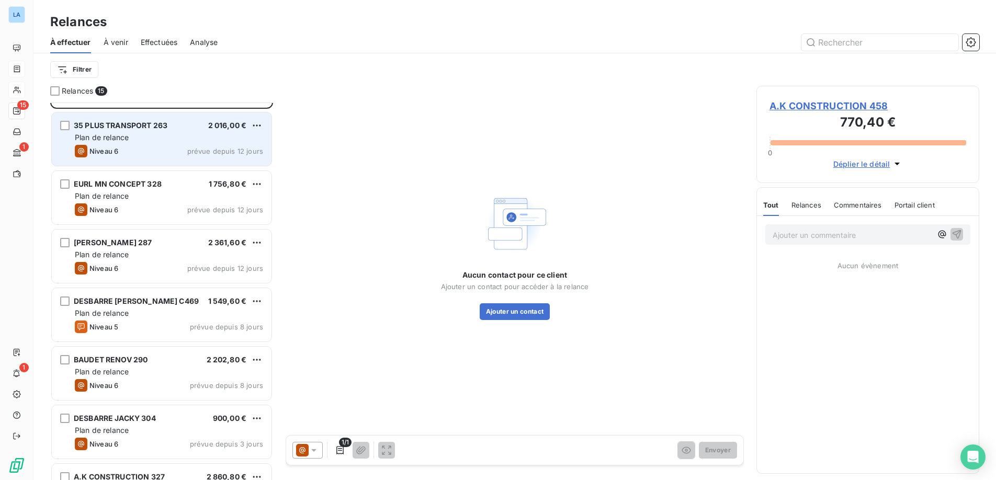
scroll to position [94, 0]
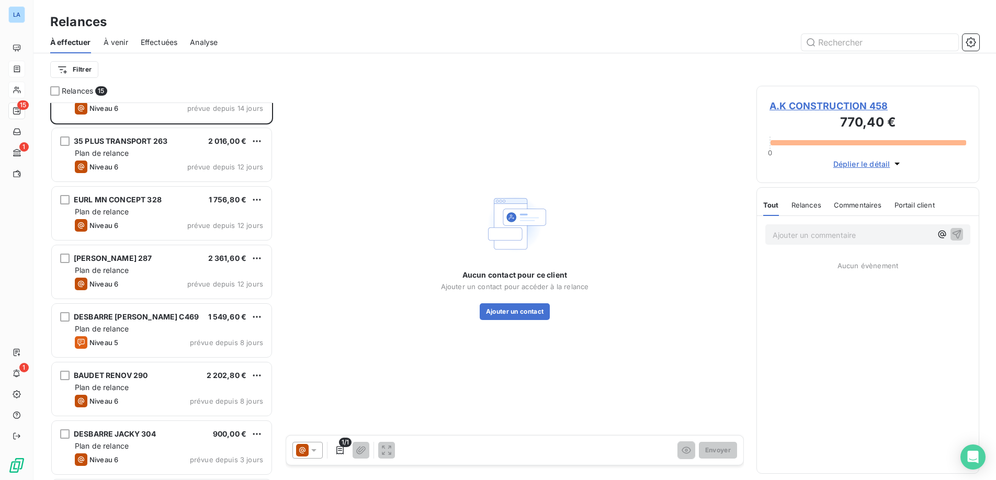
click at [114, 41] on span "À venir" at bounding box center [116, 42] width 25 height 10
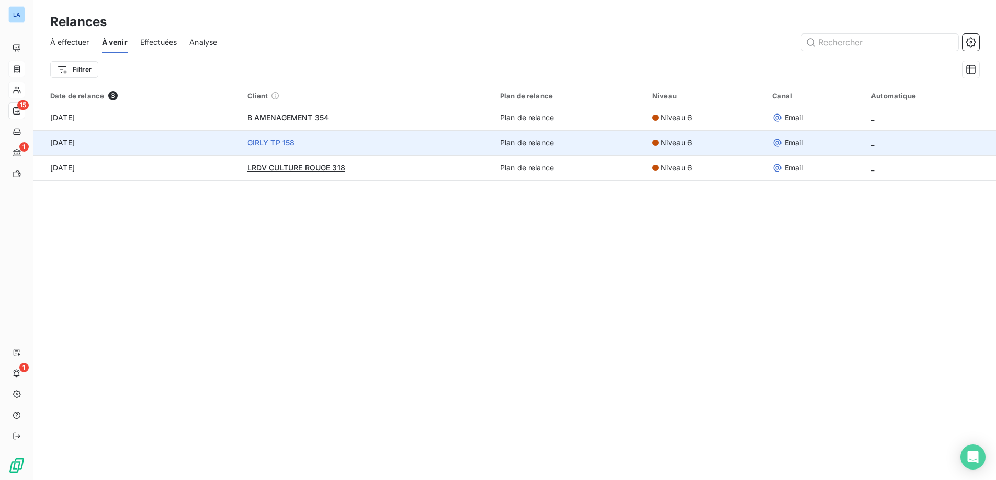
click at [262, 140] on span "GIRLY TP 158" at bounding box center [271, 142] width 48 height 9
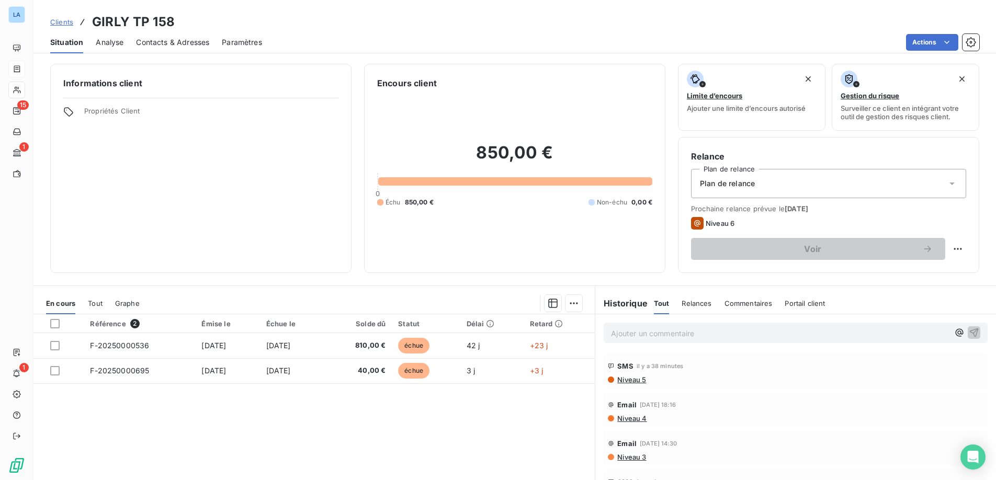
click at [413, 430] on div "Référence 2 Émise le Échue le Solde dû Statut Délai Retard F-20250000536 1 sept…" at bounding box center [313, 414] width 561 height 201
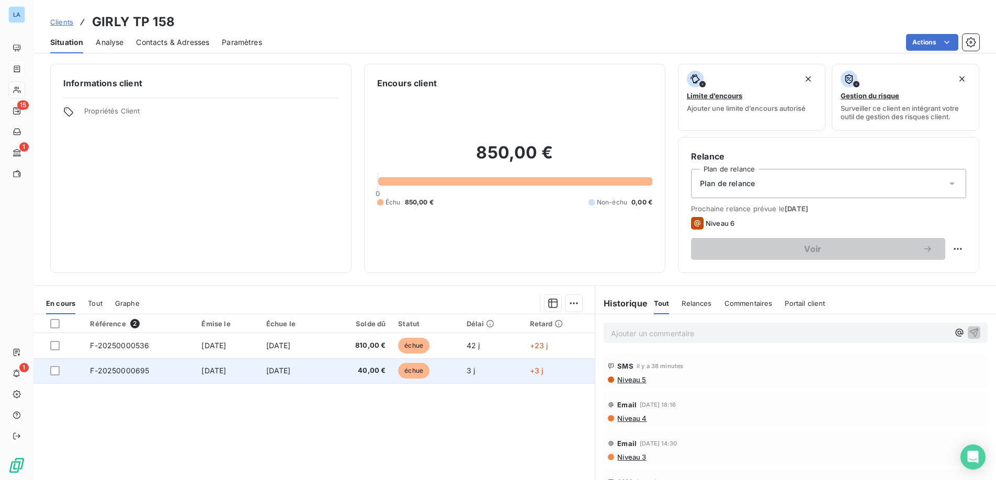
click at [203, 374] on span "10 oct. 2025" at bounding box center [213, 370] width 25 height 9
